Goal: Transaction & Acquisition: Purchase product/service

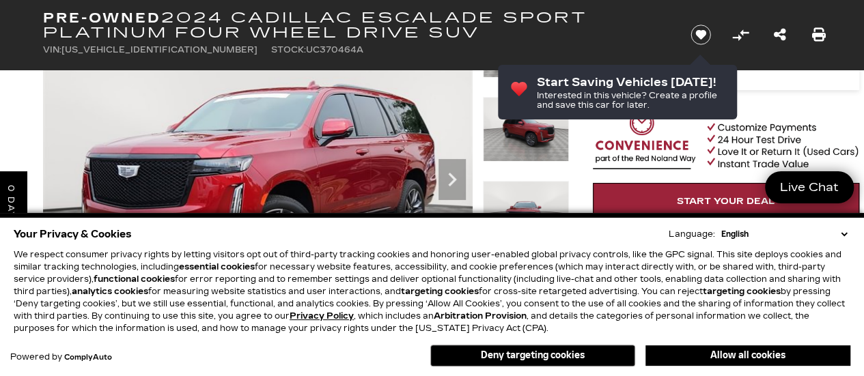
click at [842, 234] on select "English Spanish / Español English / [GEOGRAPHIC_DATA] Korean / 한국어 Vietnamese /…" at bounding box center [784, 234] width 132 height 12
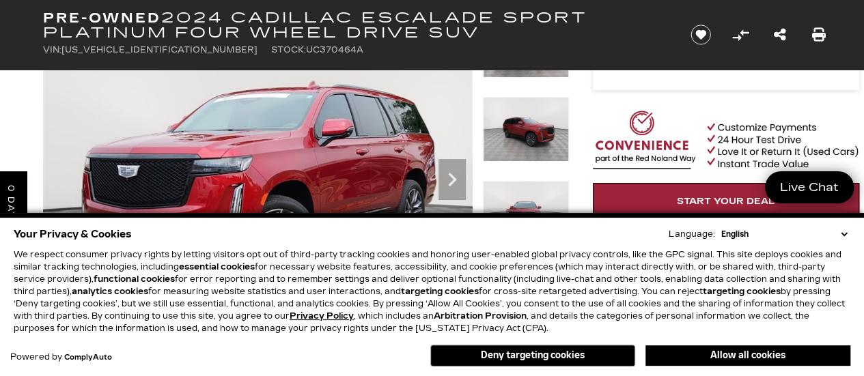
click at [845, 237] on select "English Spanish / Español English / [GEOGRAPHIC_DATA] Korean / 한국어 Vietnamese /…" at bounding box center [784, 234] width 132 height 12
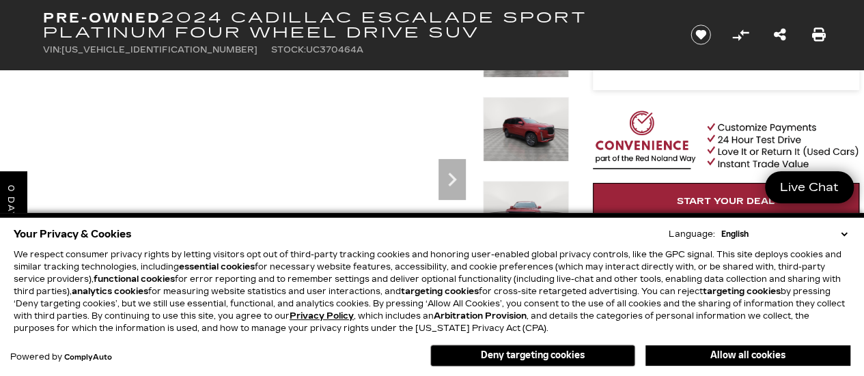
click at [843, 236] on select "English Spanish / Español English / [GEOGRAPHIC_DATA] Korean / 한국어 Vietnamese /…" at bounding box center [784, 234] width 132 height 12
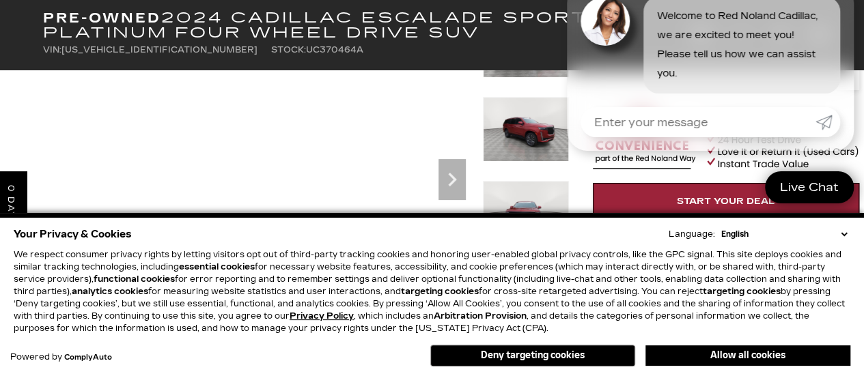
click at [852, 285] on div "Your Privacy & Cookies Language: English Spanish / Español English / [GEOGRAPHI…" at bounding box center [432, 297] width 842 height 150
click at [592, 354] on button "Deny targeting cookies" at bounding box center [532, 356] width 205 height 22
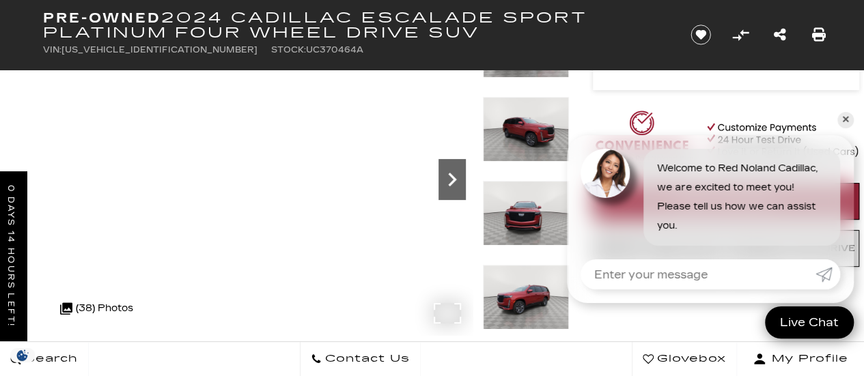
click at [453, 181] on icon "Next" at bounding box center [452, 180] width 8 height 14
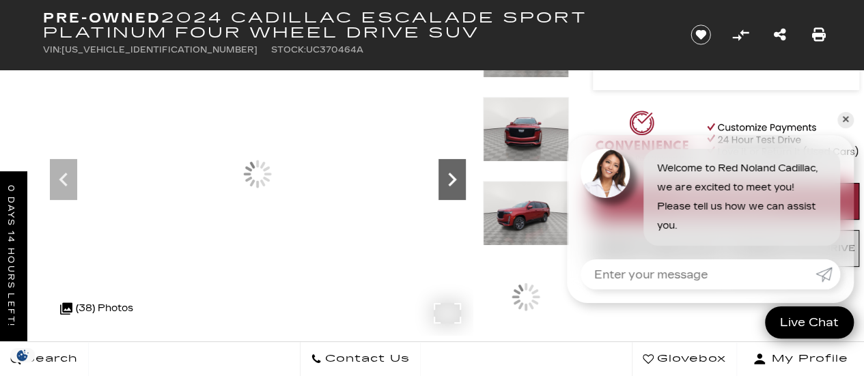
click at [453, 181] on icon "Next" at bounding box center [452, 180] width 8 height 14
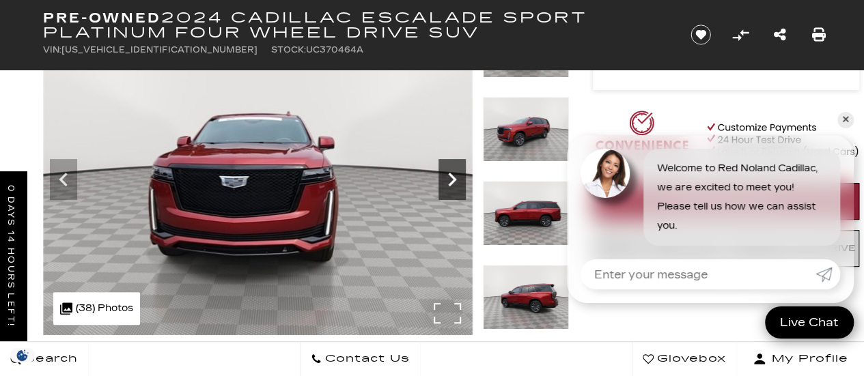
click at [453, 181] on icon "Next" at bounding box center [452, 180] width 8 height 14
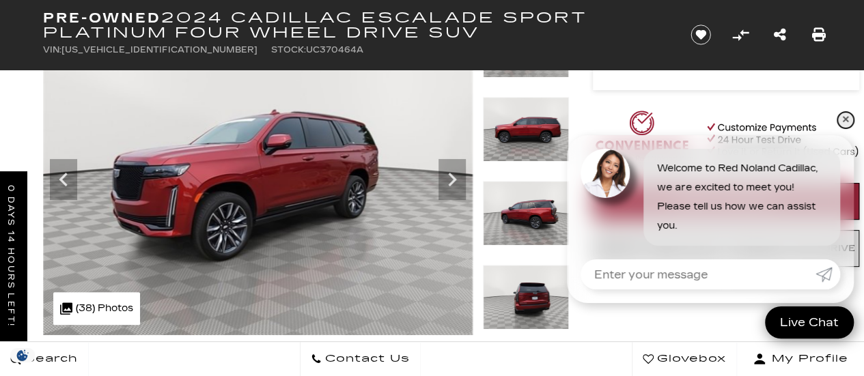
click at [841, 122] on link "✕" at bounding box center [845, 120] width 16 height 16
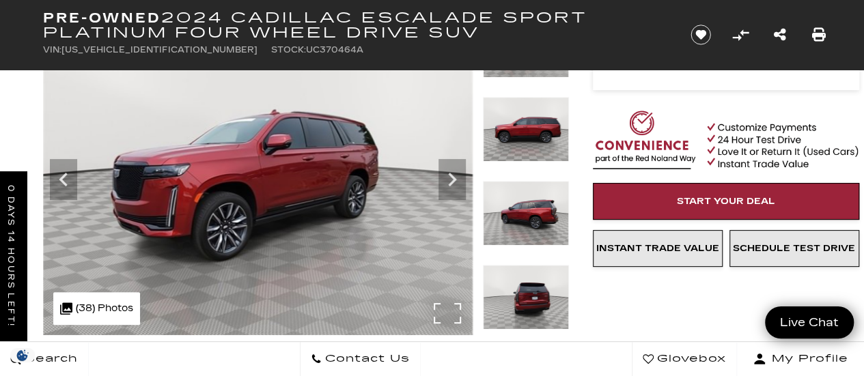
click at [92, 301] on div ".cls-1, .cls-3 { fill: #c50033; } .cls-1 { clip-rule: evenodd; } .cls-2 { clip-…" at bounding box center [96, 308] width 87 height 33
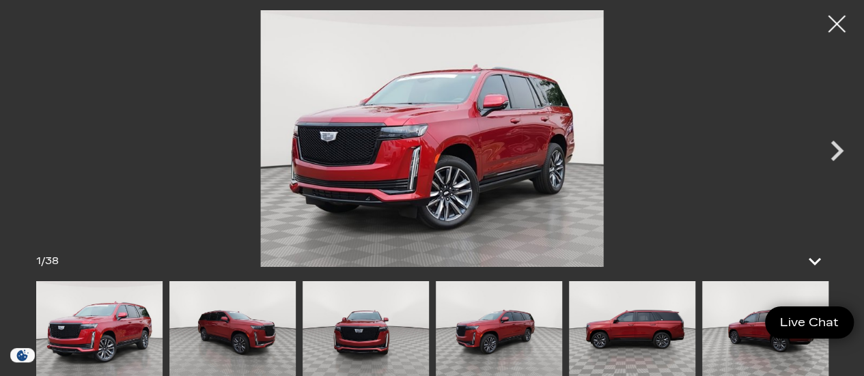
scroll to position [332, 0]
click at [813, 262] on icon at bounding box center [815, 261] width 33 height 33
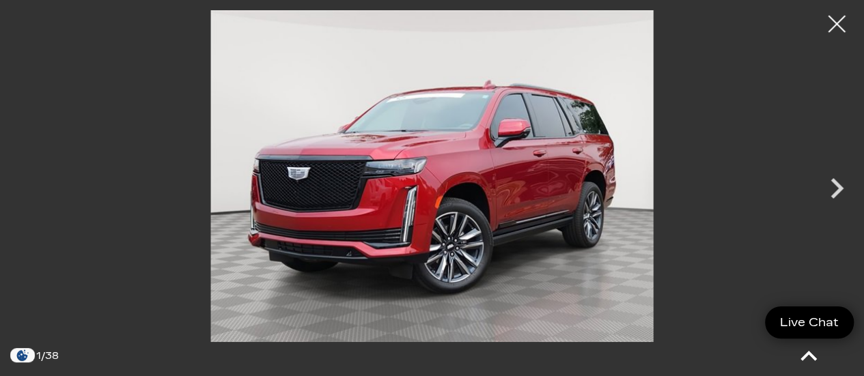
click at [812, 354] on icon at bounding box center [808, 356] width 33 height 33
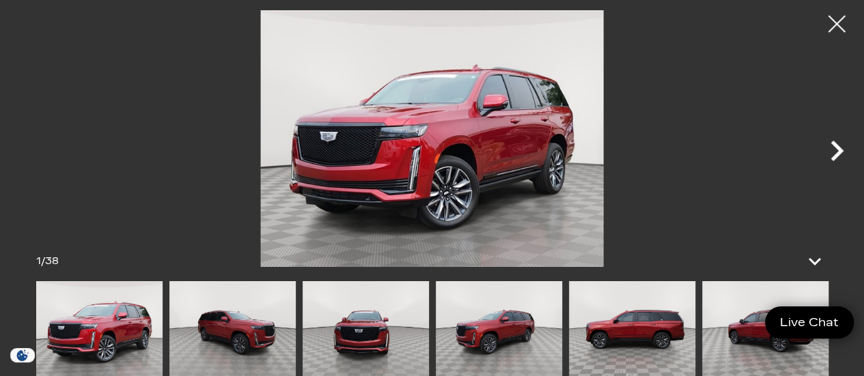
click at [839, 145] on icon "Next" at bounding box center [836, 150] width 41 height 41
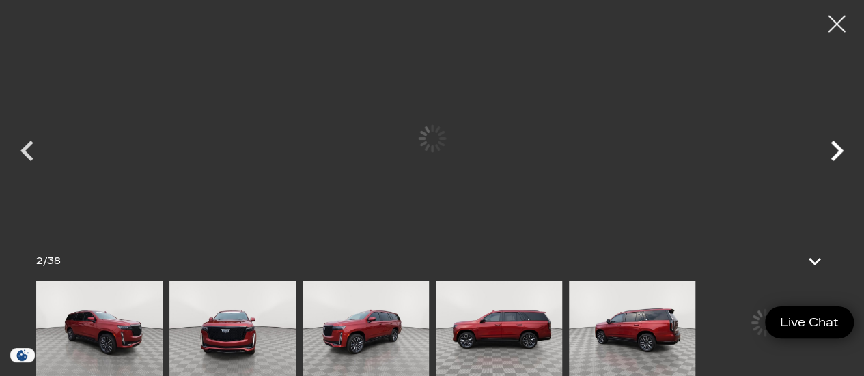
click at [839, 145] on icon "Next" at bounding box center [836, 150] width 41 height 41
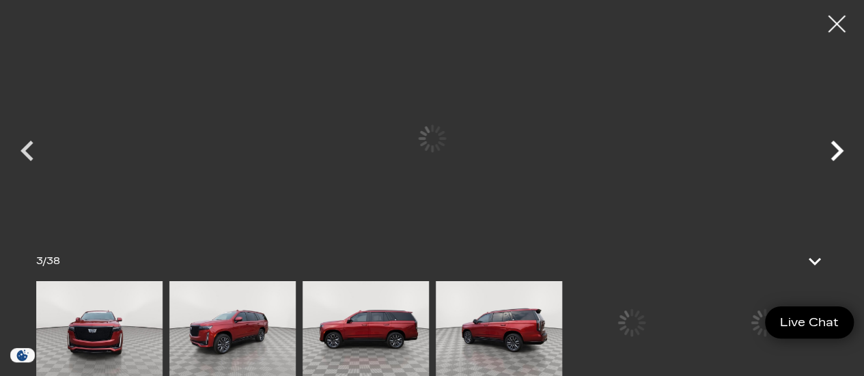
click at [839, 145] on icon "Next" at bounding box center [836, 150] width 41 height 41
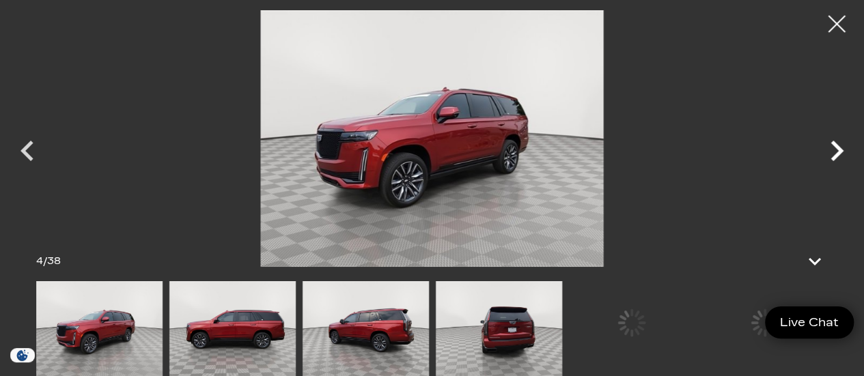
click at [839, 145] on icon "Next" at bounding box center [836, 150] width 41 height 41
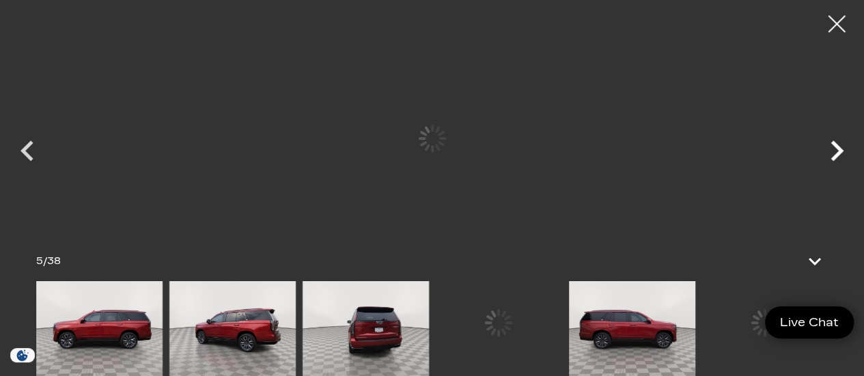
click at [839, 145] on icon "Next" at bounding box center [836, 150] width 41 height 41
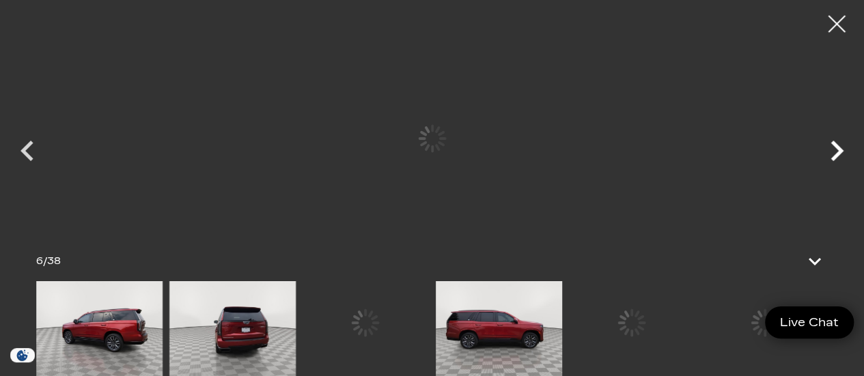
click at [839, 145] on icon "Next" at bounding box center [836, 150] width 41 height 41
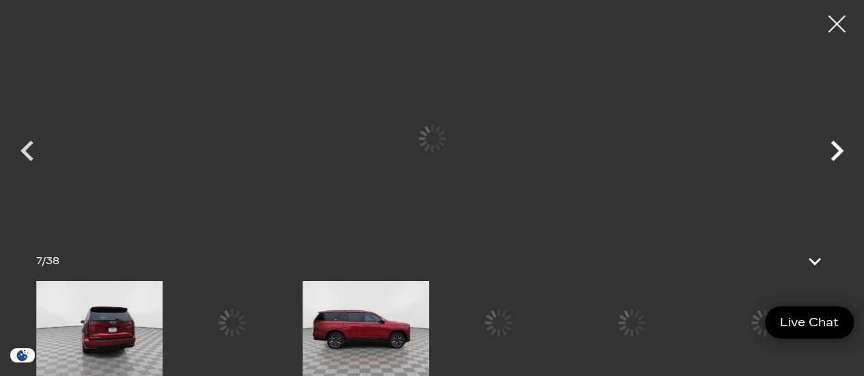
click at [839, 145] on icon "Next" at bounding box center [836, 150] width 41 height 41
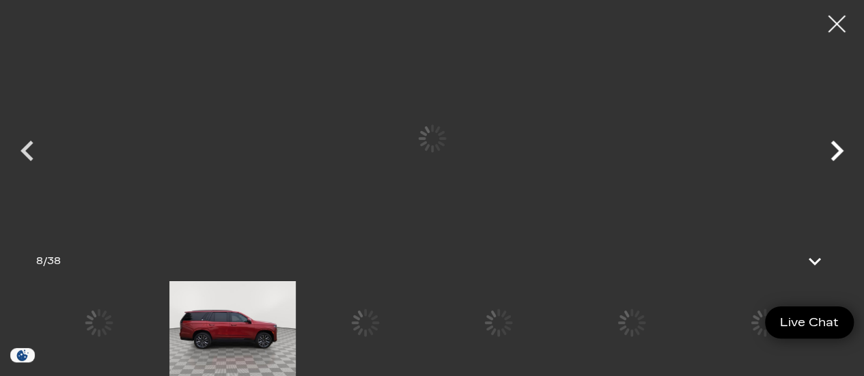
click at [839, 145] on icon "Next" at bounding box center [836, 150] width 41 height 41
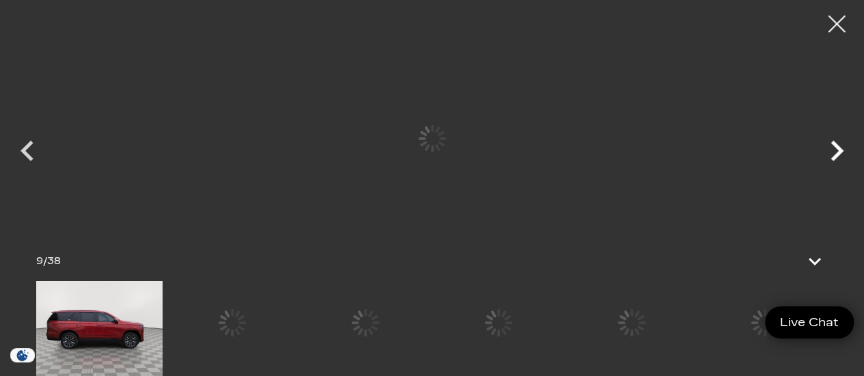
click at [839, 145] on icon "Next" at bounding box center [836, 150] width 41 height 41
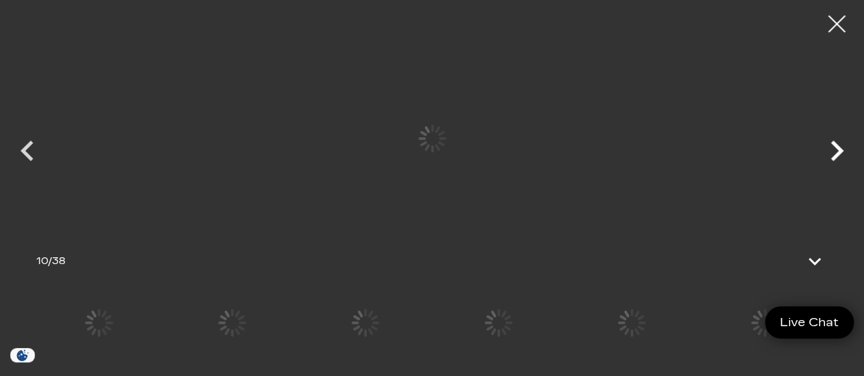
click at [839, 145] on icon "Next" at bounding box center [836, 150] width 41 height 41
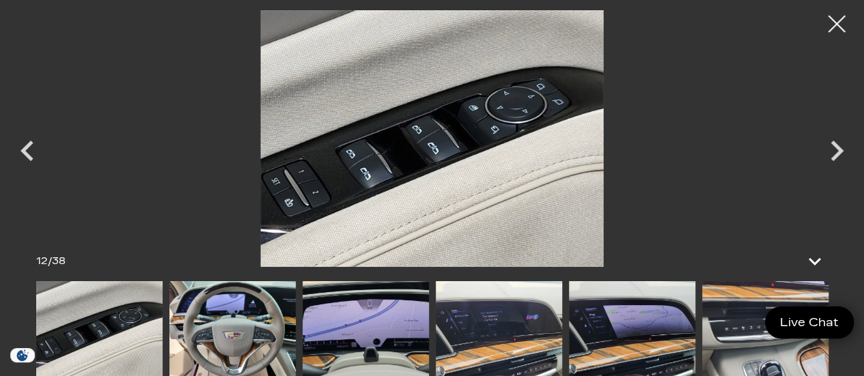
click at [246, 332] on img at bounding box center [232, 328] width 126 height 95
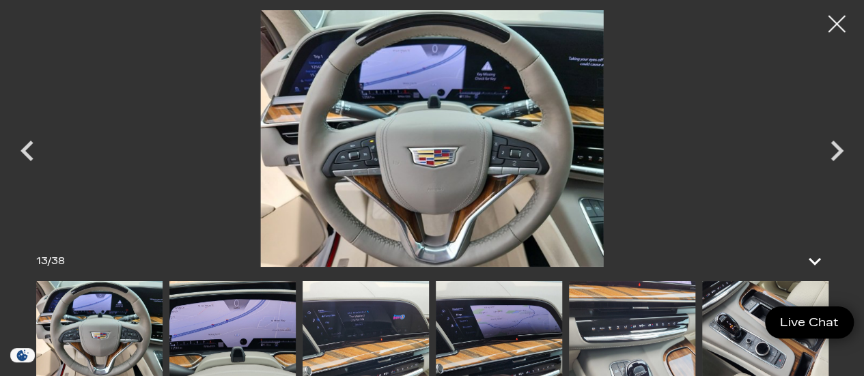
click at [643, 323] on img at bounding box center [632, 328] width 126 height 95
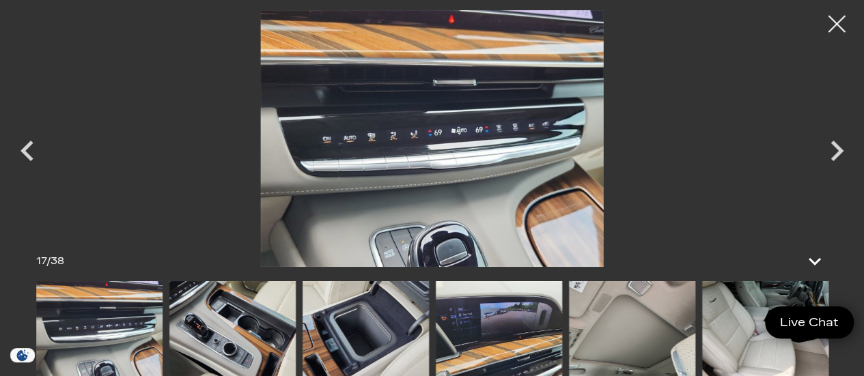
click at [736, 333] on img at bounding box center [765, 328] width 126 height 95
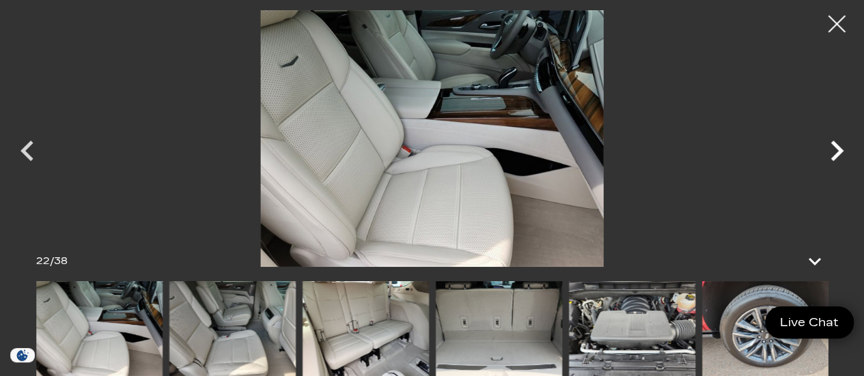
click at [834, 156] on icon "Next" at bounding box center [836, 151] width 13 height 20
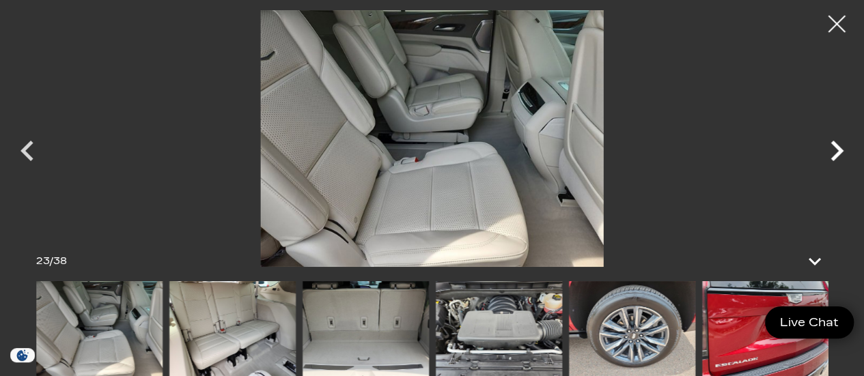
click at [834, 156] on icon "Next" at bounding box center [836, 151] width 13 height 20
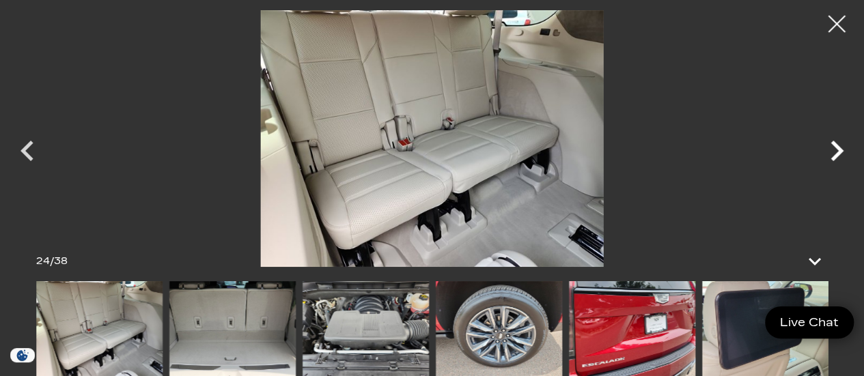
click at [834, 156] on icon "Next" at bounding box center [836, 151] width 13 height 20
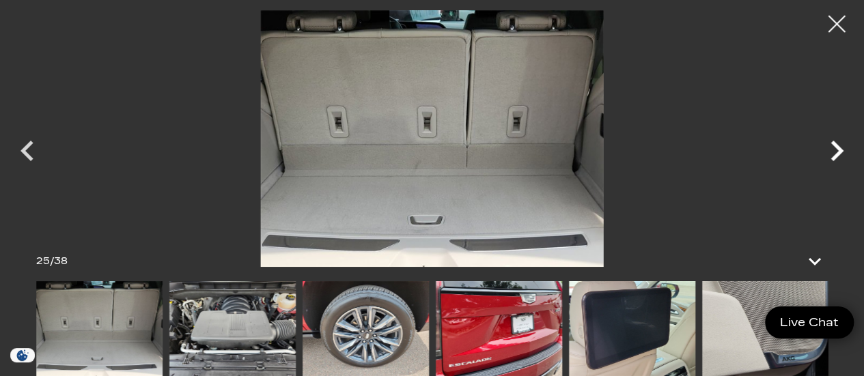
click at [834, 156] on icon "Next" at bounding box center [836, 151] width 13 height 20
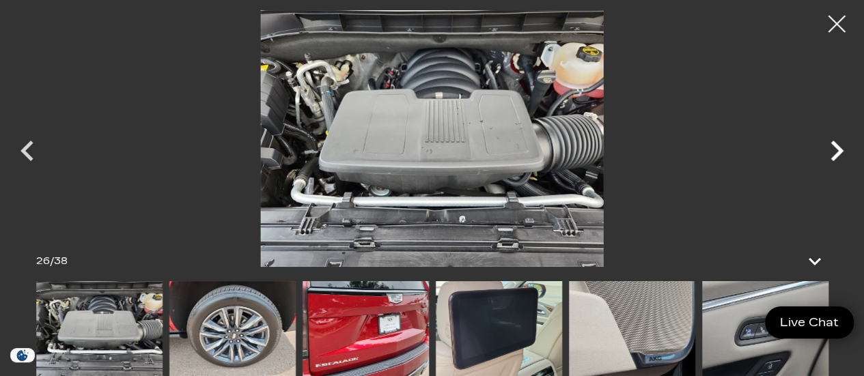
click at [834, 156] on icon "Next" at bounding box center [836, 151] width 13 height 20
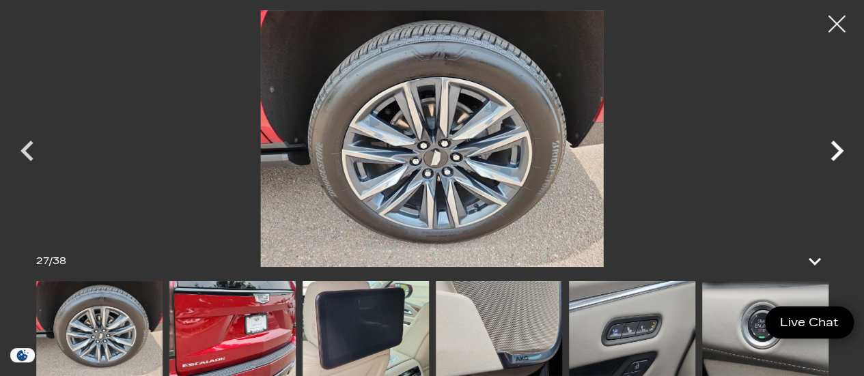
click at [834, 156] on icon "Next" at bounding box center [836, 151] width 13 height 20
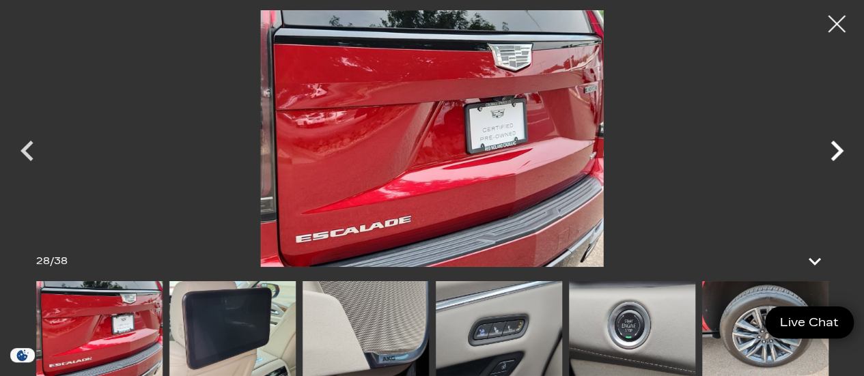
click at [834, 156] on icon "Next" at bounding box center [836, 151] width 13 height 20
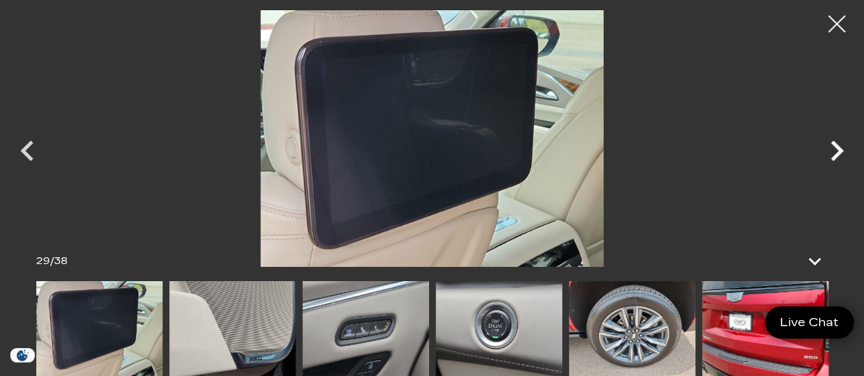
click at [832, 147] on icon "Next" at bounding box center [836, 150] width 41 height 41
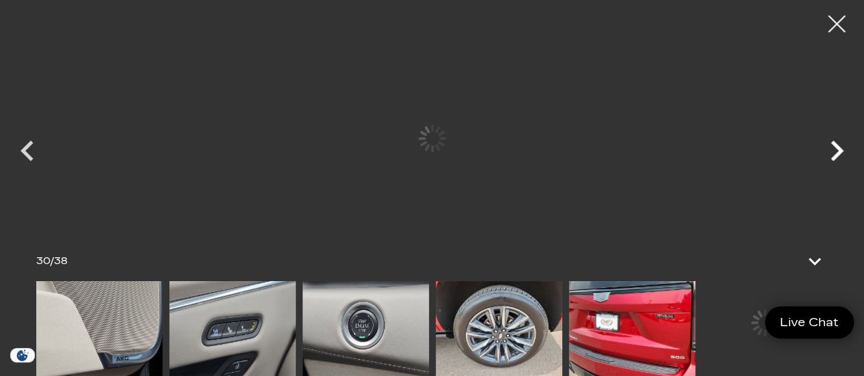
click at [832, 147] on icon "Next" at bounding box center [836, 150] width 41 height 41
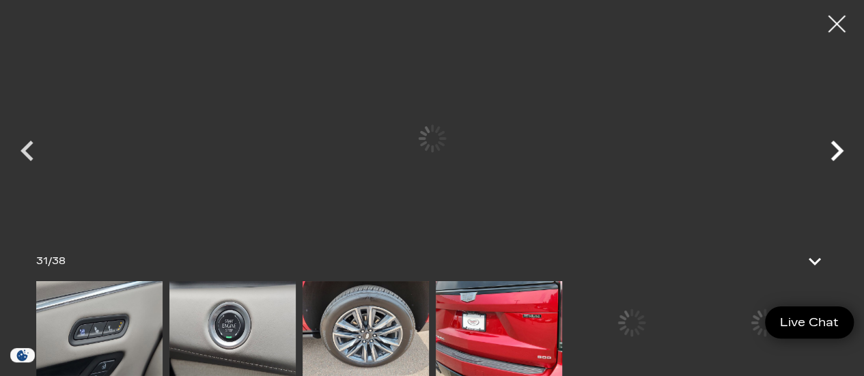
click at [832, 147] on icon "Next" at bounding box center [836, 150] width 41 height 41
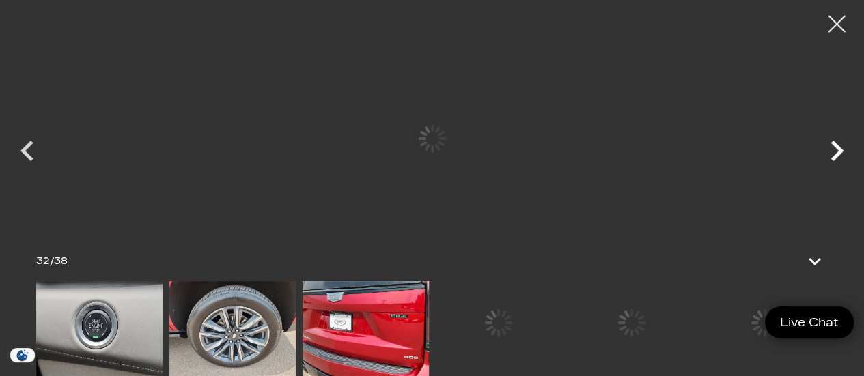
click at [832, 147] on icon "Next" at bounding box center [836, 150] width 41 height 41
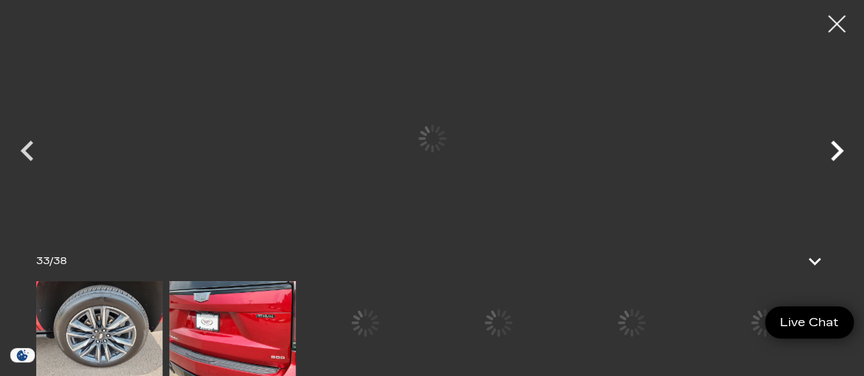
click at [832, 147] on icon "Next" at bounding box center [836, 150] width 41 height 41
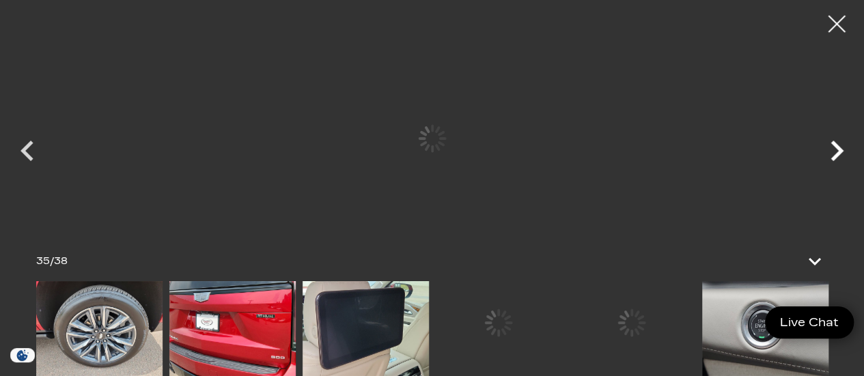
click at [832, 147] on icon "Next" at bounding box center [836, 150] width 41 height 41
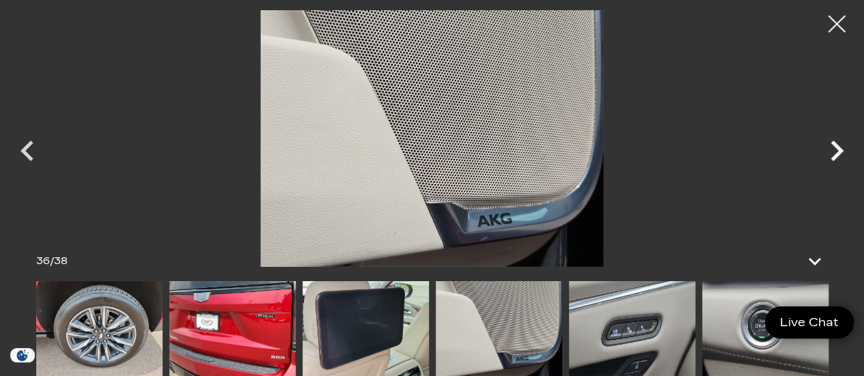
click at [832, 147] on icon "Next" at bounding box center [836, 150] width 41 height 41
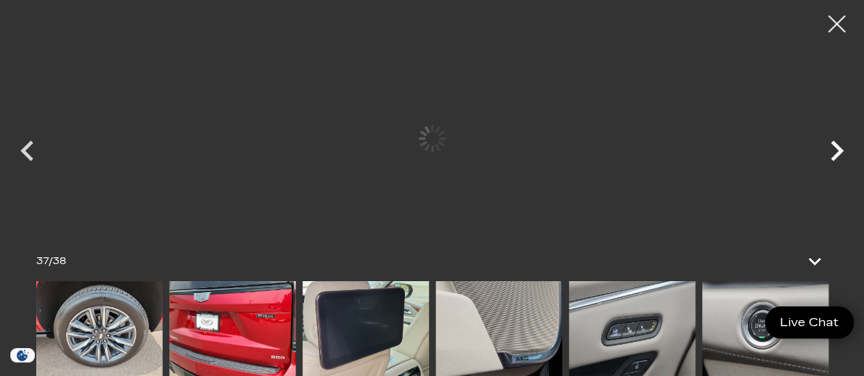
click at [832, 147] on icon "Next" at bounding box center [836, 150] width 41 height 41
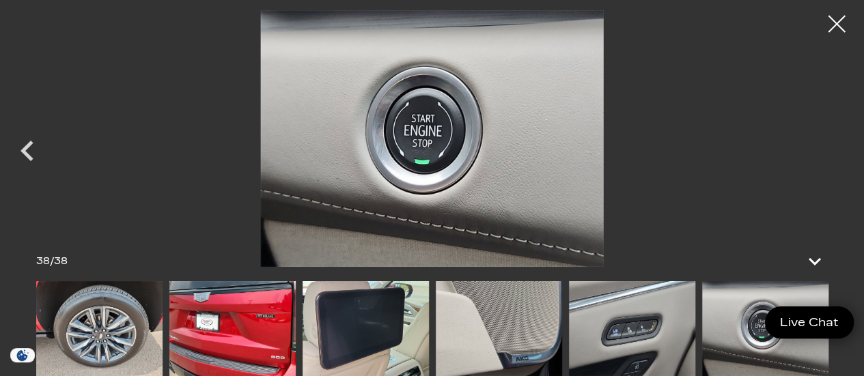
click at [832, 147] on div at bounding box center [432, 138] width 864 height 257
